Goal: Task Accomplishment & Management: Use online tool/utility

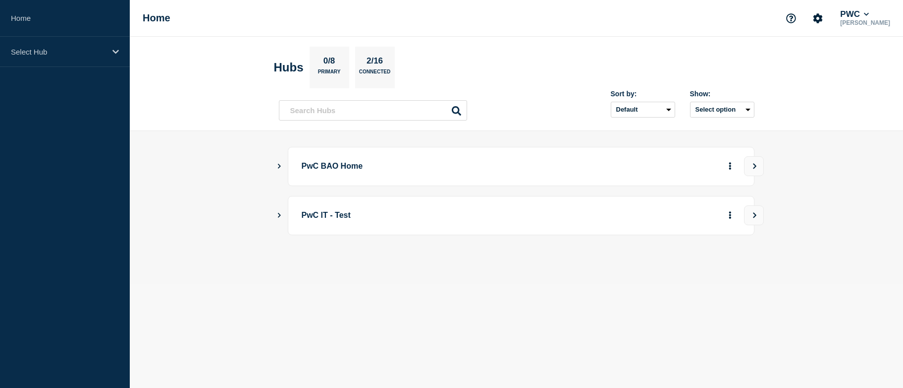
click at [282, 166] on icon "Show Connected Hubs" at bounding box center [279, 165] width 6 height 5
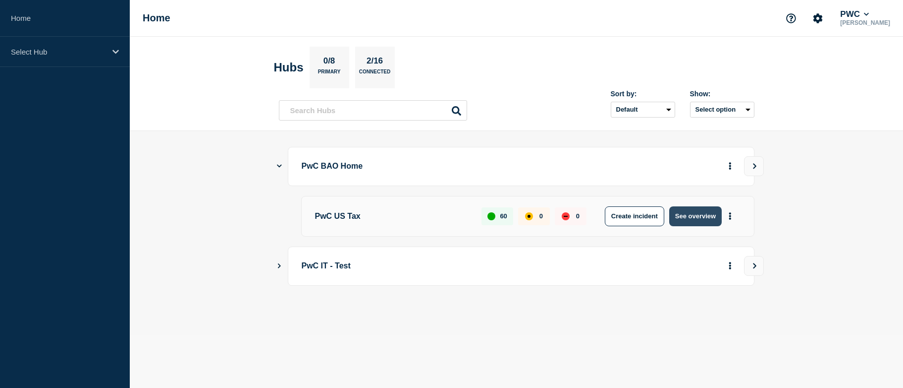
click at [693, 220] on button "See overview" at bounding box center [695, 216] width 53 height 20
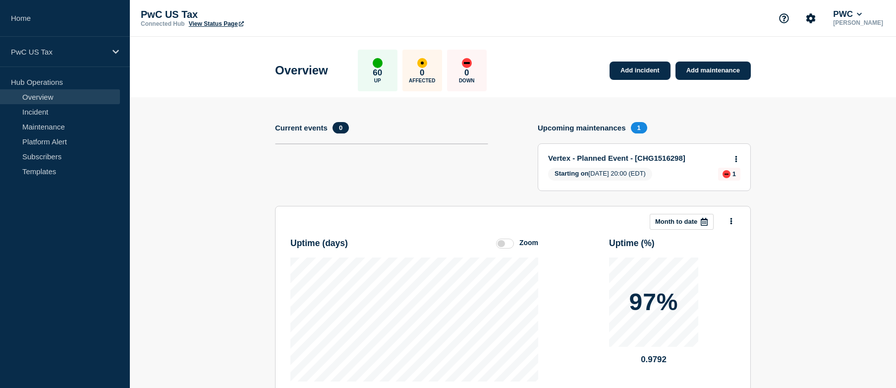
click at [703, 223] on icon at bounding box center [704, 222] width 8 height 8
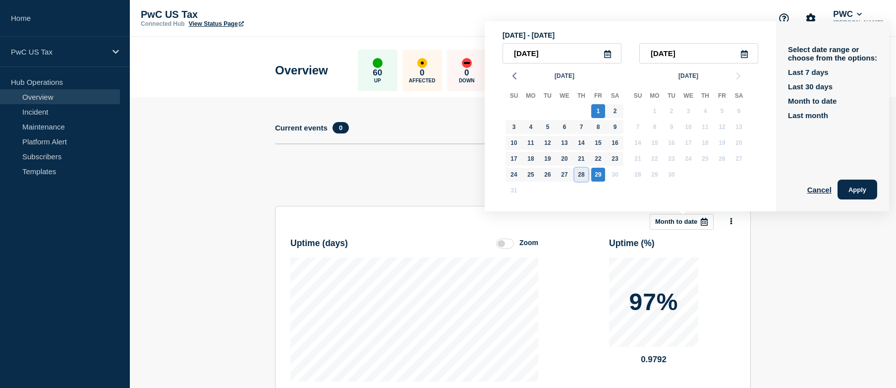
click at [579, 180] on div "28" at bounding box center [581, 174] width 14 height 14
type input "[DATE]"
click at [563, 179] on div "27" at bounding box center [564, 174] width 14 height 14
type input "[DATE]"
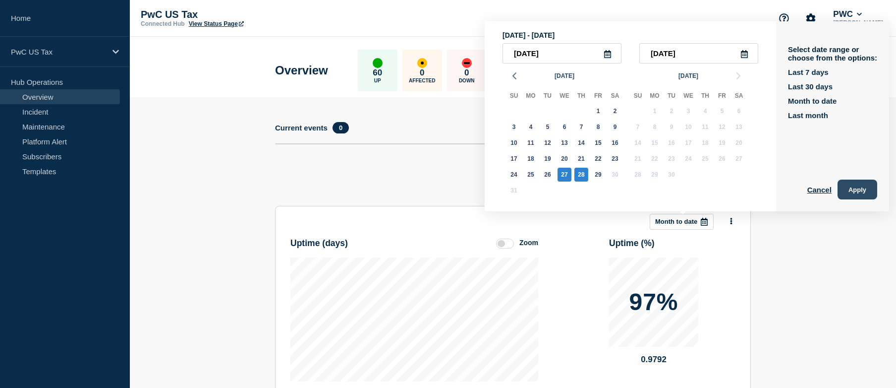
click at [846, 191] on button "Apply" at bounding box center [857, 189] width 40 height 20
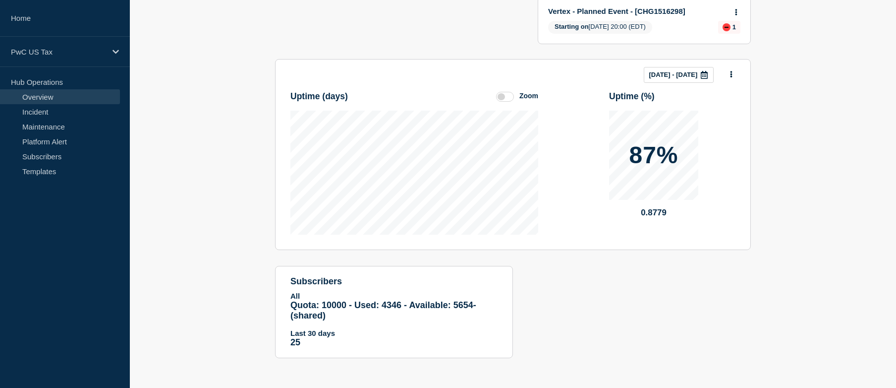
scroll to position [162, 0]
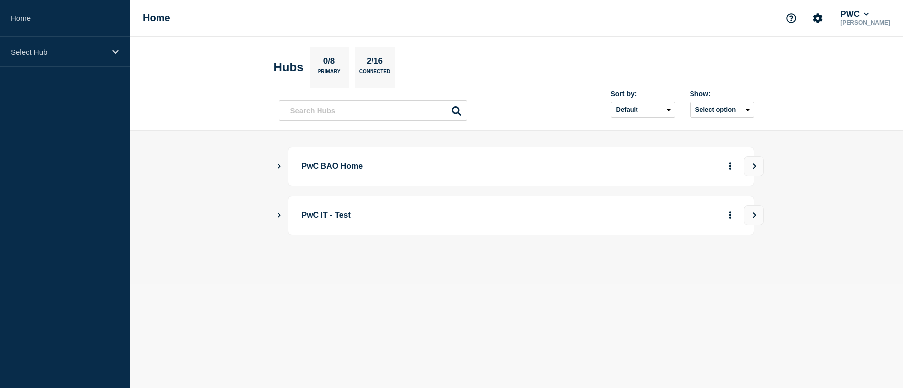
click at [278, 166] on icon "Show Connected Hubs" at bounding box center [279, 165] width 6 height 5
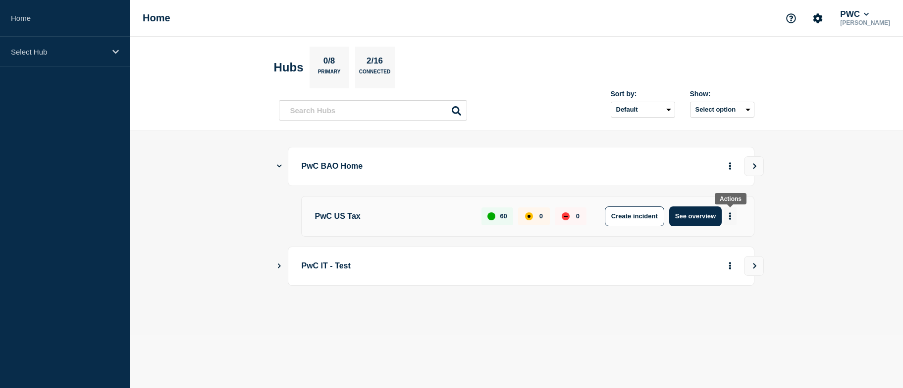
click at [733, 219] on button "More actions" at bounding box center [730, 216] width 13 height 18
click at [723, 263] on link "View Status Page" at bounding box center [729, 261] width 73 height 8
click at [743, 247] on button "Create maintenance" at bounding box center [726, 248] width 67 height 8
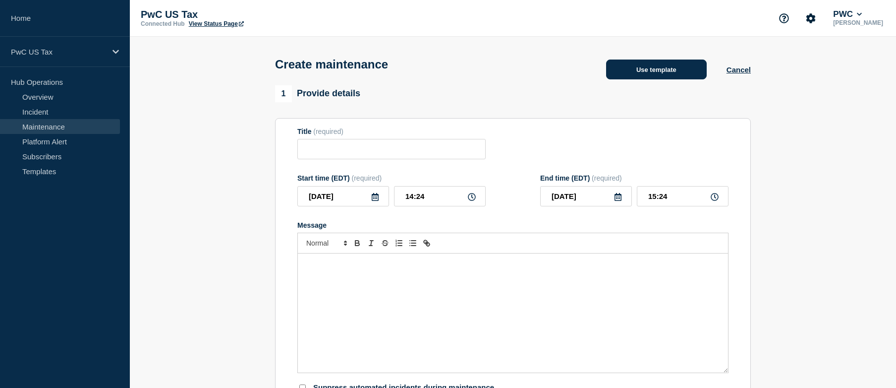
click at [640, 70] on button "Use template" at bounding box center [656, 69] width 101 height 20
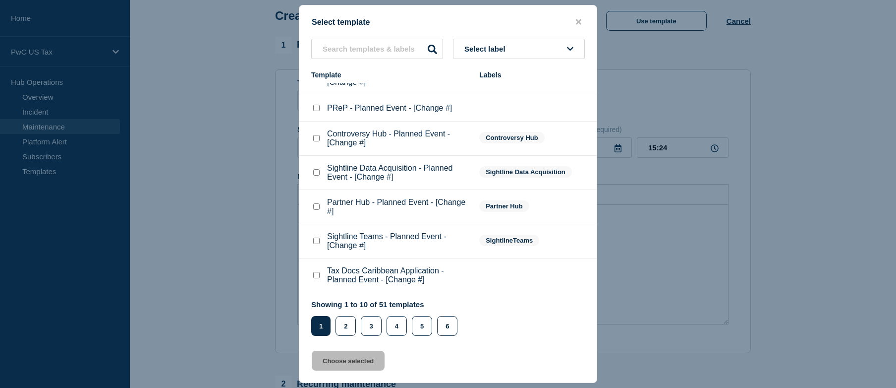
scroll to position [52, 0]
click at [369, 51] on input "text" at bounding box center [377, 49] width 132 height 20
type input "Create for Tax"
